Goal: Find specific page/section: Find specific page/section

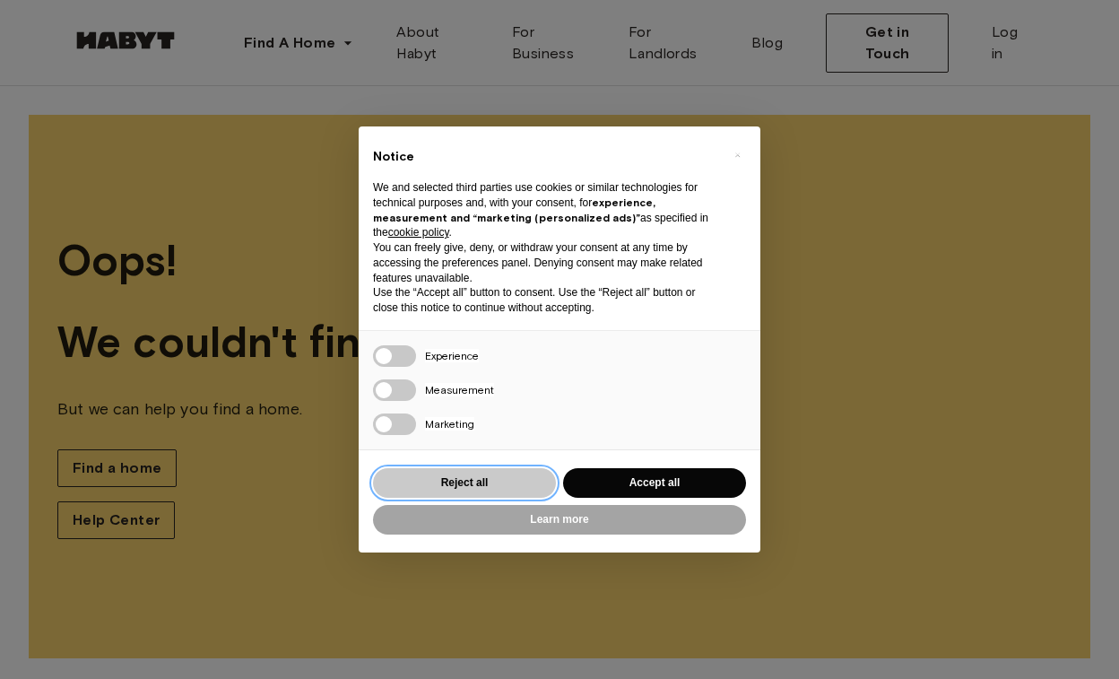
click at [516, 474] on button "Reject all" at bounding box center [464, 483] width 183 height 30
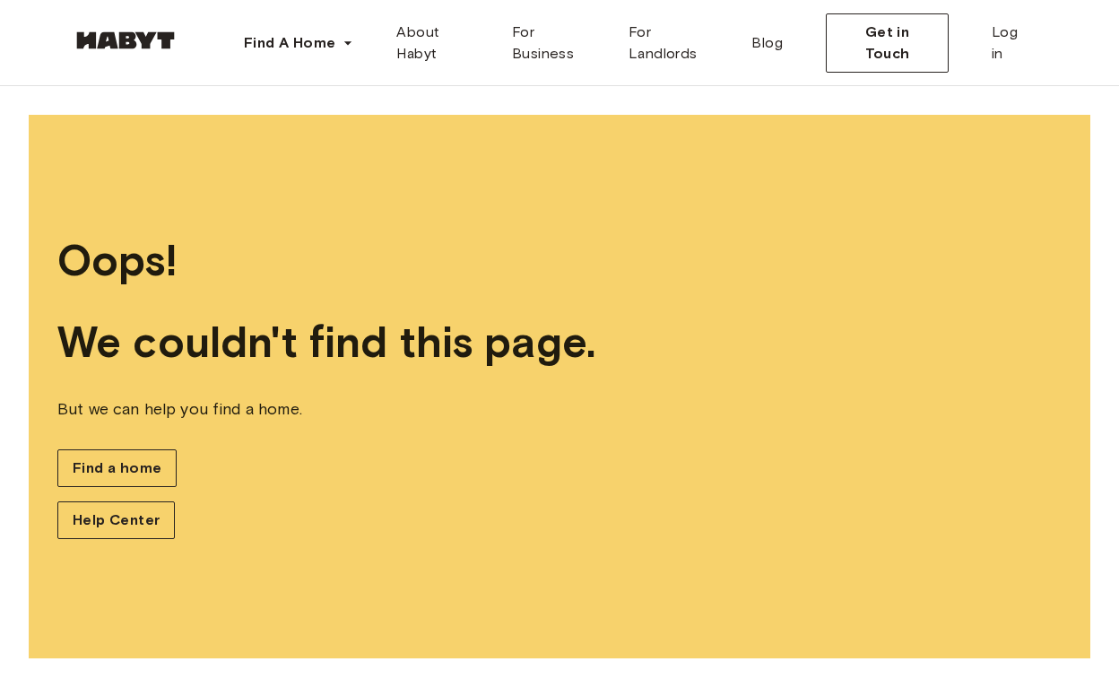
click at [139, 39] on img at bounding box center [126, 40] width 108 height 18
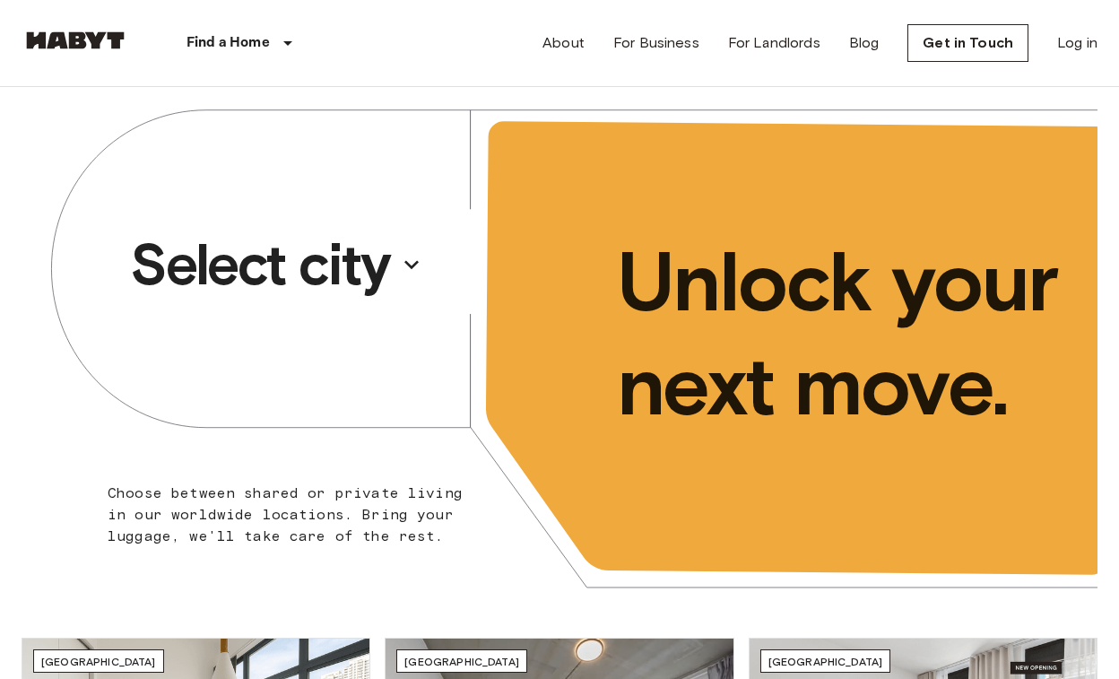
click at [410, 270] on icon "button" at bounding box center [411, 264] width 29 height 29
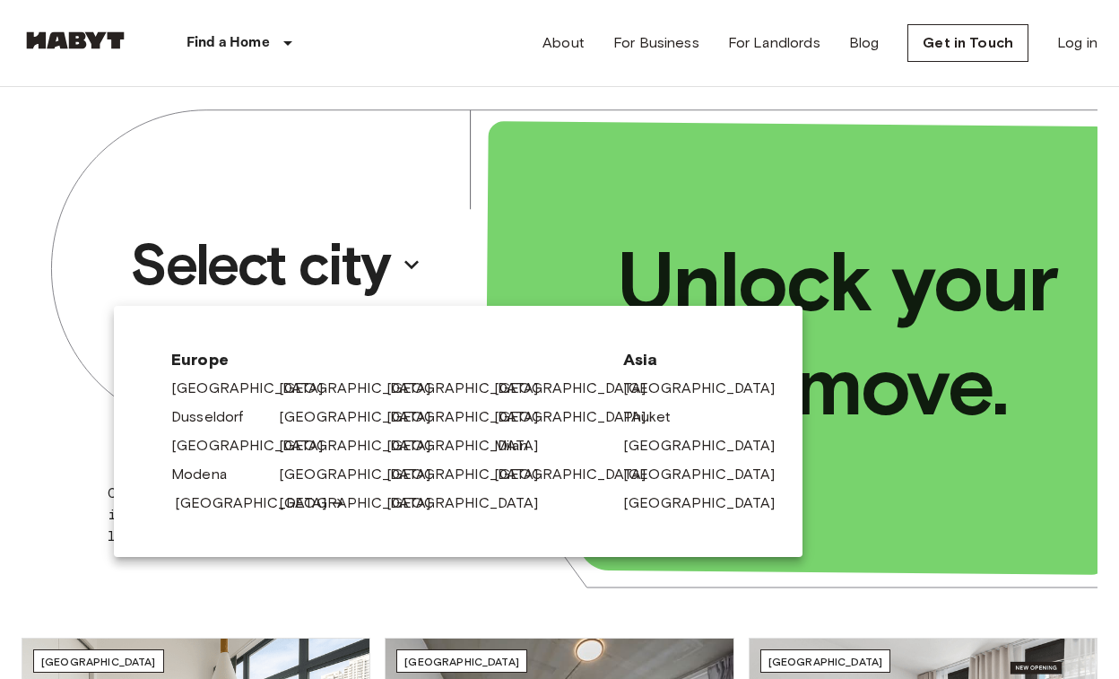
click at [207, 500] on link "[GEOGRAPHIC_DATA]" at bounding box center [260, 503] width 170 height 22
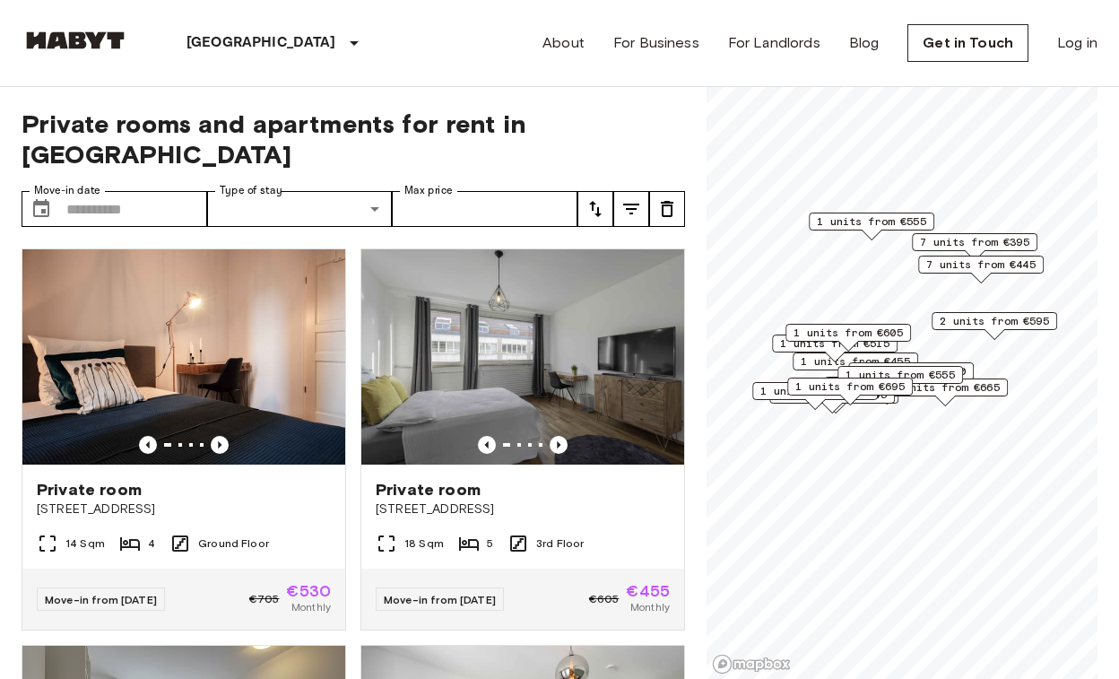
click at [106, 49] on link at bounding box center [76, 43] width 108 height 24
